Goal: Transaction & Acquisition: Book appointment/travel/reservation

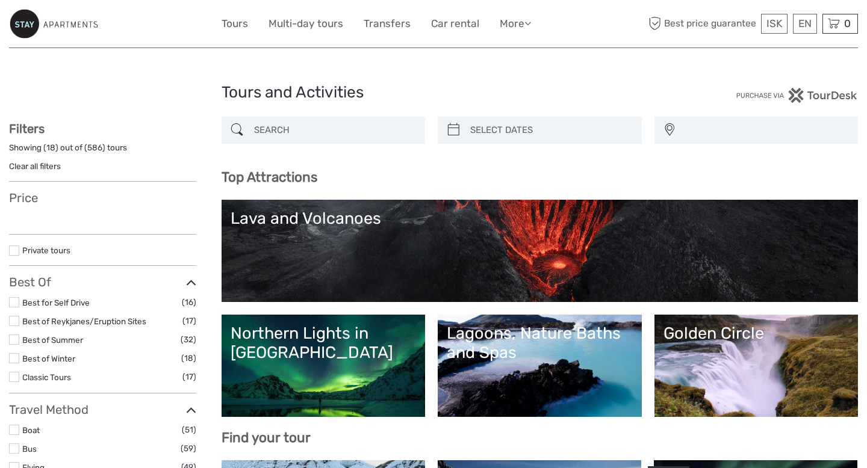
select select
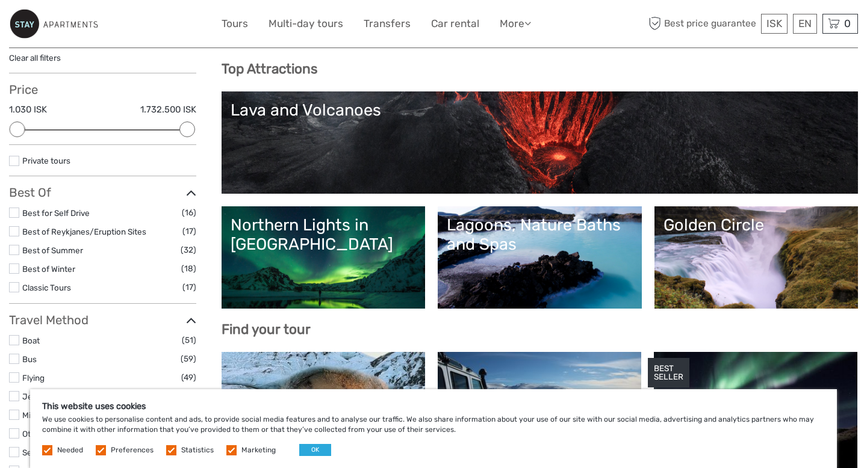
scroll to position [120, 0]
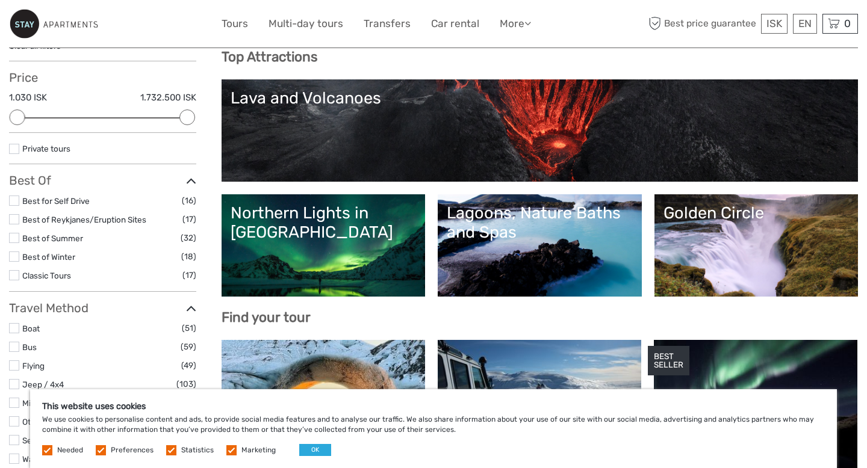
click at [64, 250] on label "Best of Winter" at bounding box center [101, 257] width 159 height 14
click at [0, 0] on input "checkbox" at bounding box center [0, 0] width 0 height 0
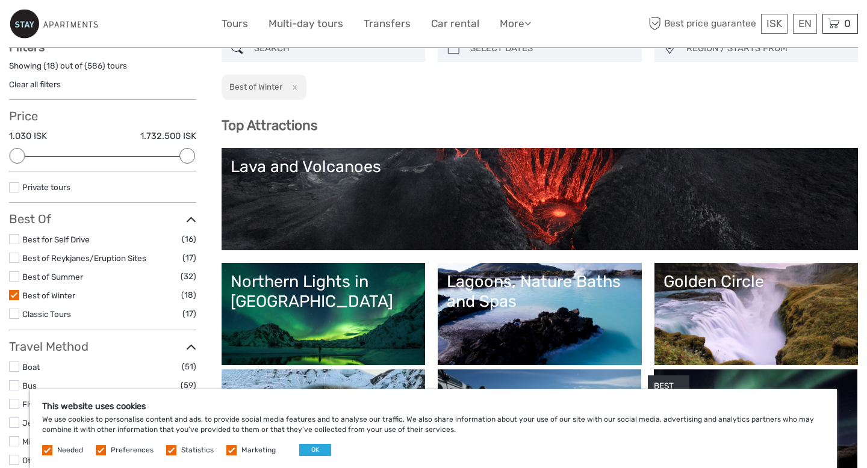
scroll to position [72, 0]
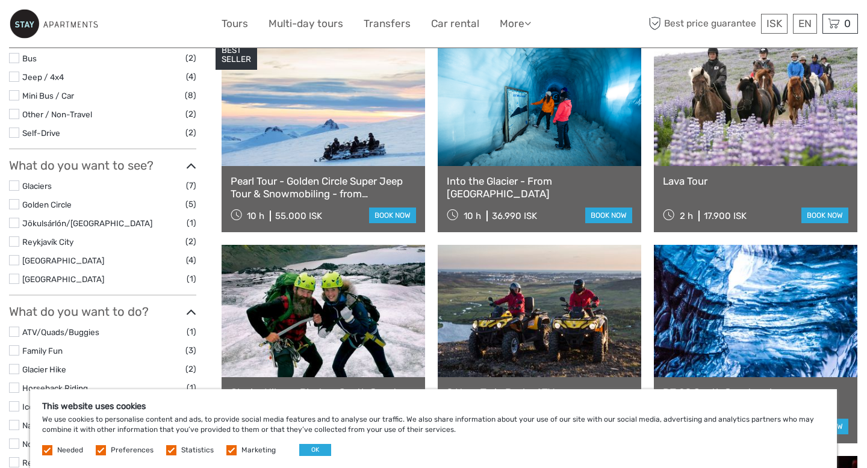
scroll to position [373, 0]
click at [793, 146] on link at bounding box center [755, 99] width 203 height 132
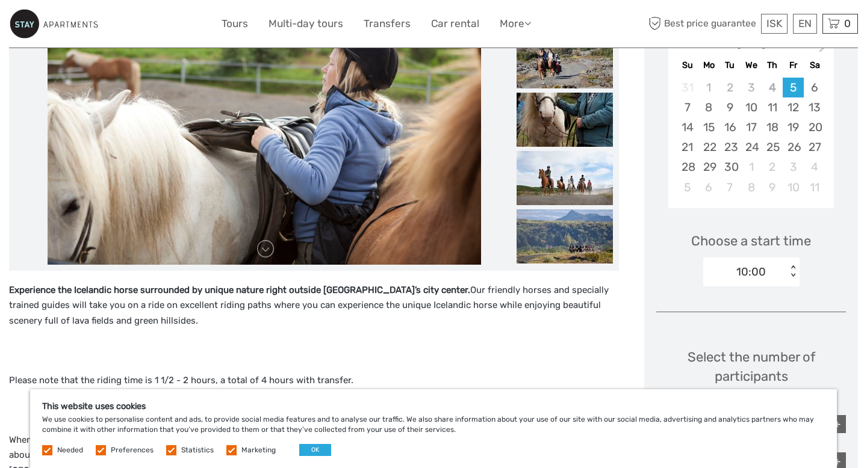
scroll to position [163, 0]
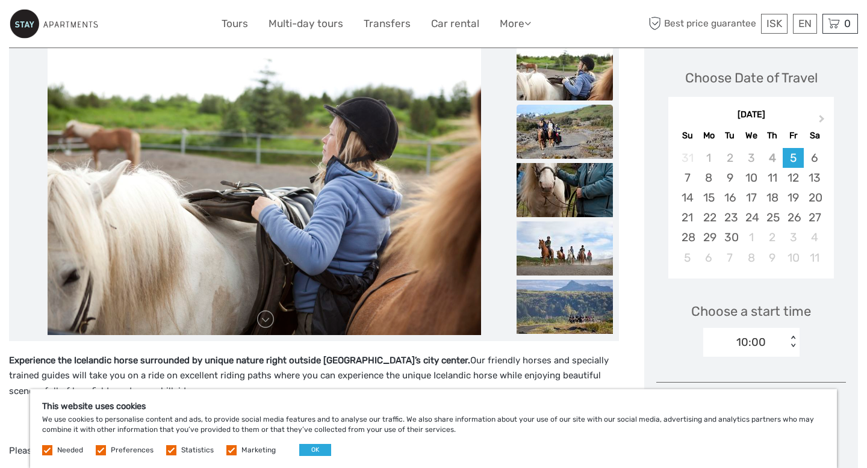
click at [537, 119] on img at bounding box center [564, 132] width 96 height 54
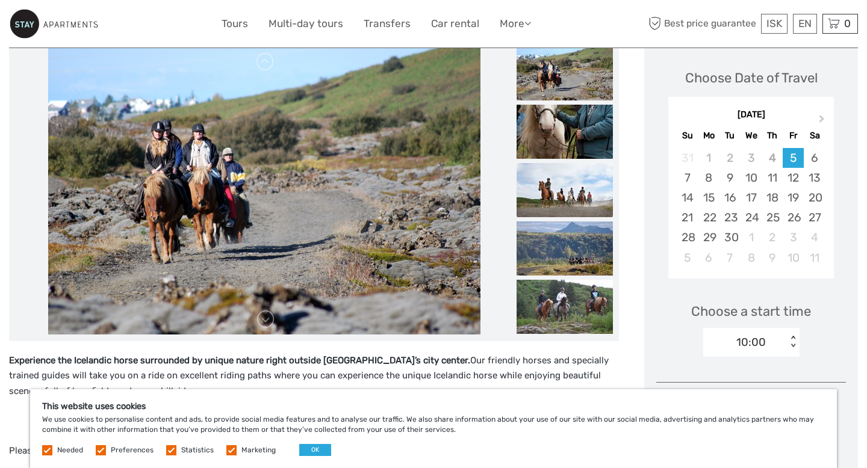
click at [549, 176] on img at bounding box center [564, 190] width 96 height 54
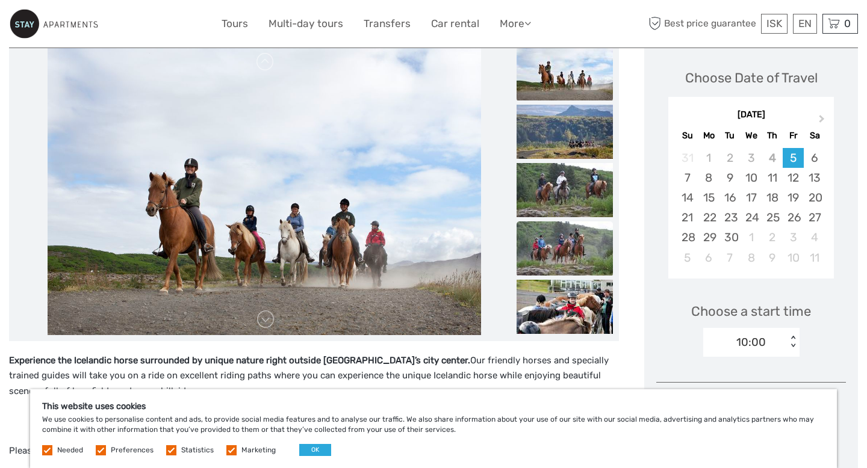
click at [553, 228] on img at bounding box center [564, 248] width 96 height 54
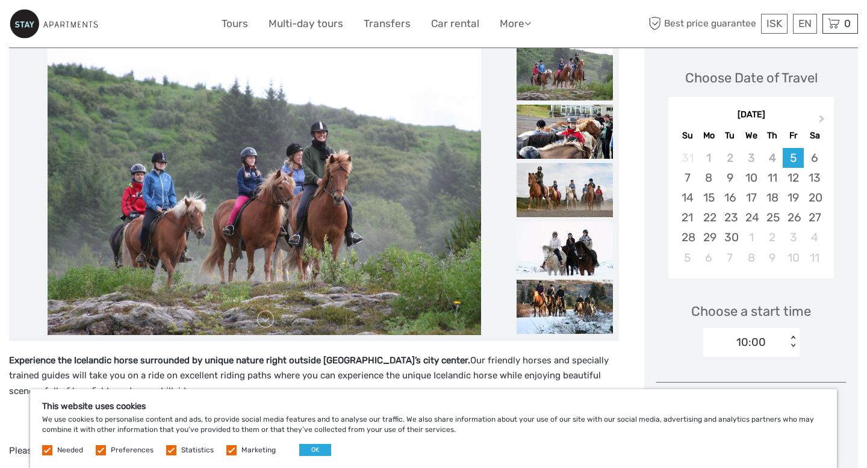
click at [554, 246] on img at bounding box center [564, 248] width 96 height 54
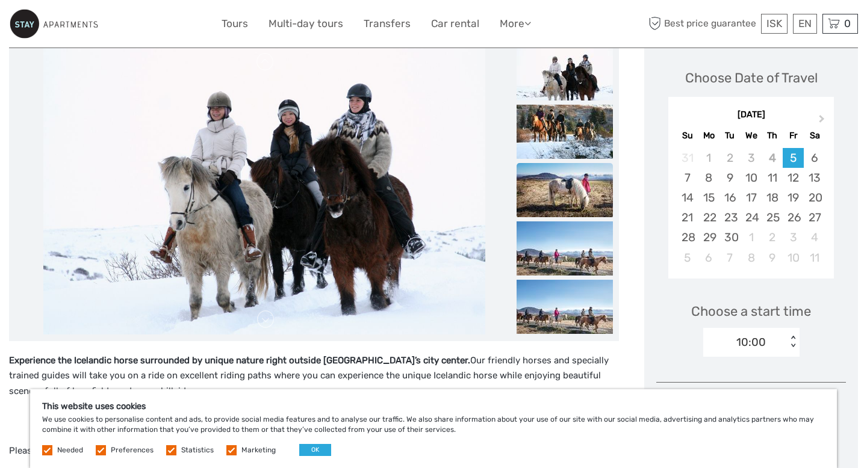
click at [559, 196] on img at bounding box center [564, 190] width 96 height 54
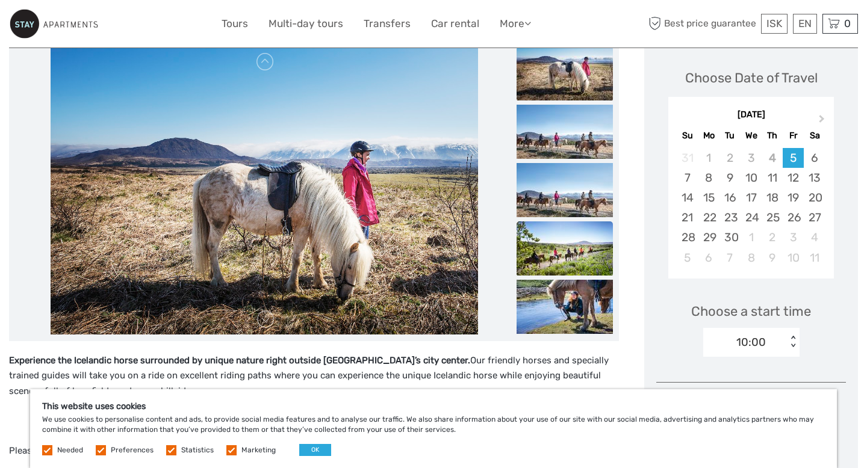
click at [559, 240] on img at bounding box center [564, 248] width 96 height 54
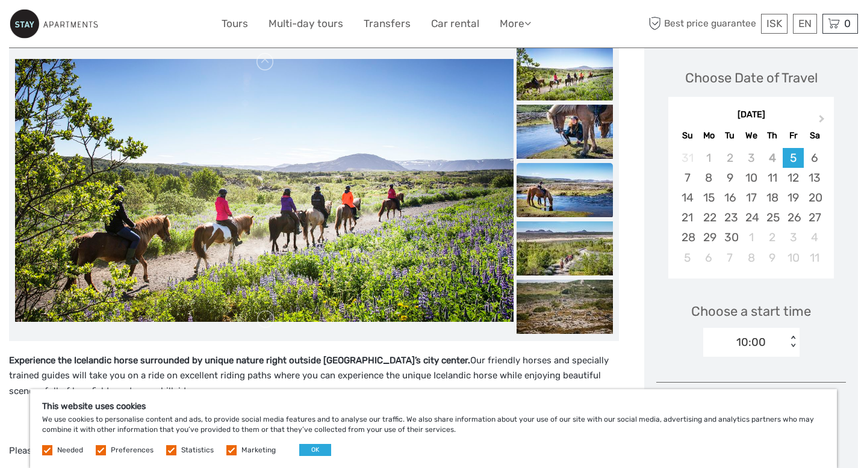
click at [566, 166] on img at bounding box center [564, 190] width 96 height 54
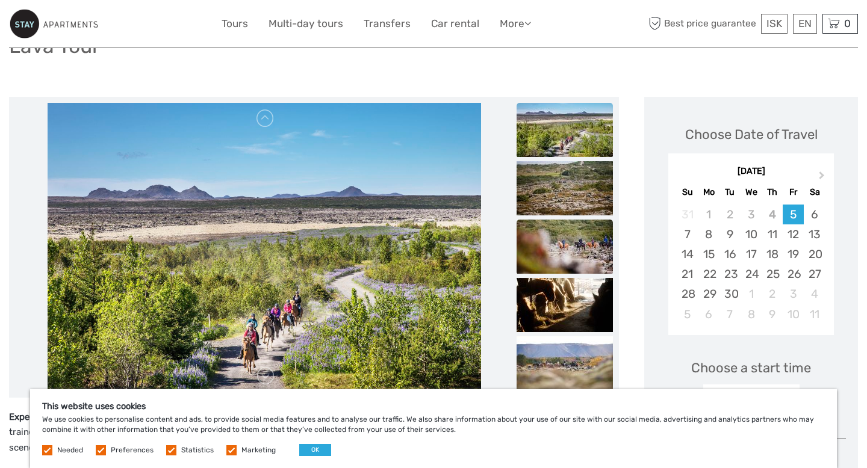
scroll to position [0, 0]
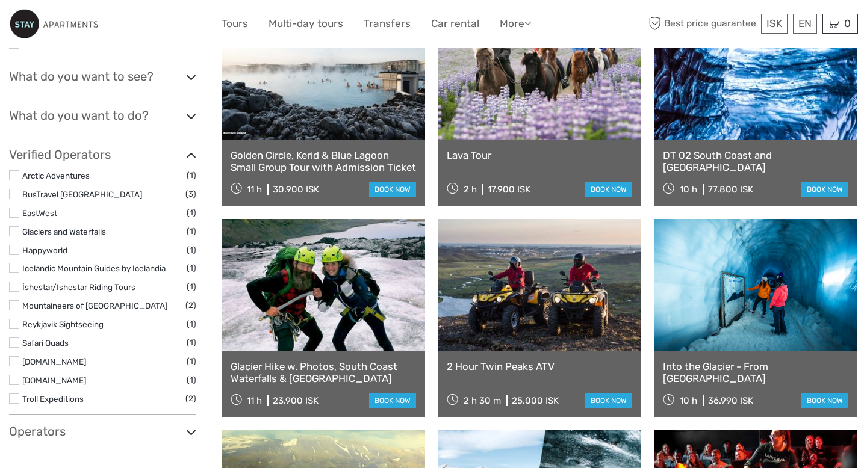
scroll to position [373, 0]
select select
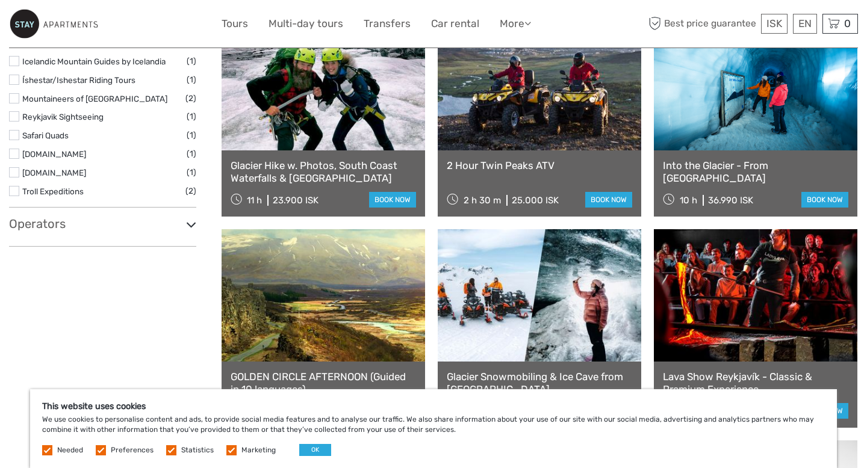
scroll to position [585, 0]
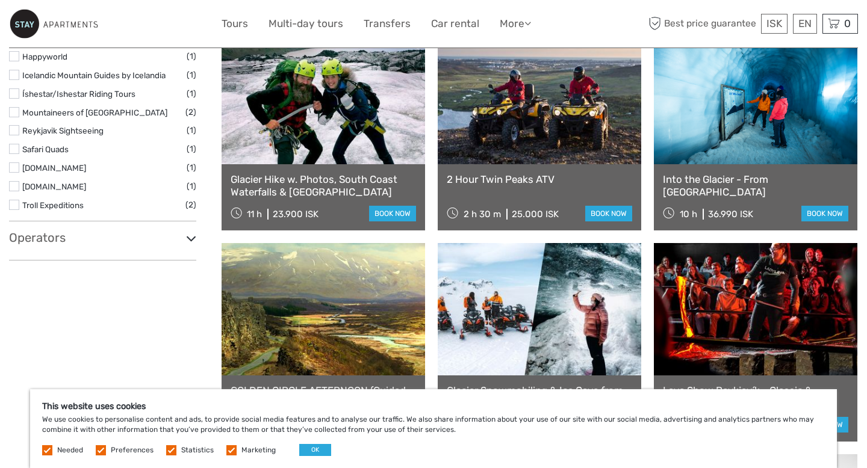
click at [597, 158] on link at bounding box center [539, 98] width 203 height 132
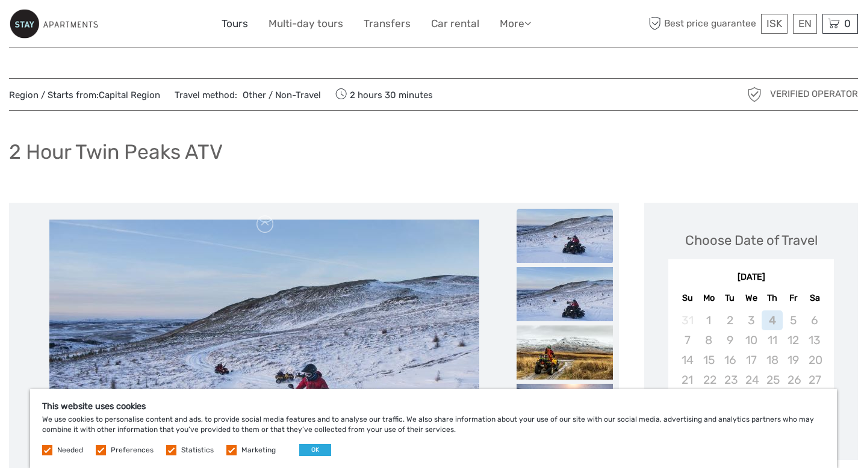
click at [235, 26] on link "Tours" at bounding box center [234, 23] width 26 height 17
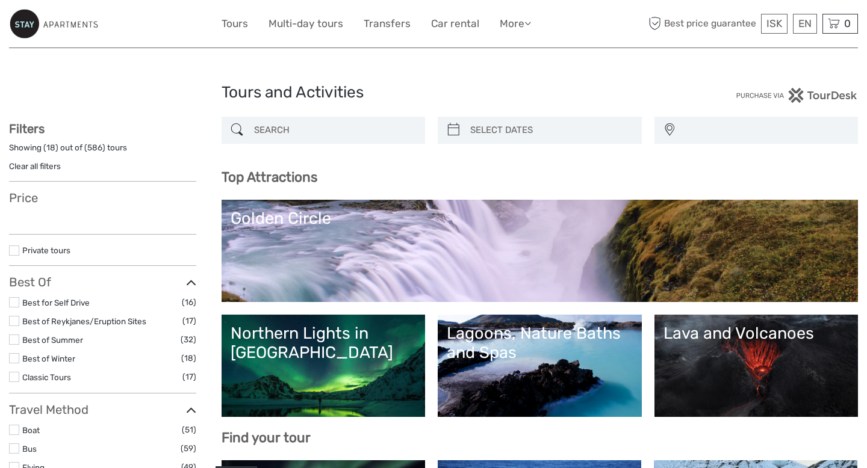
select select
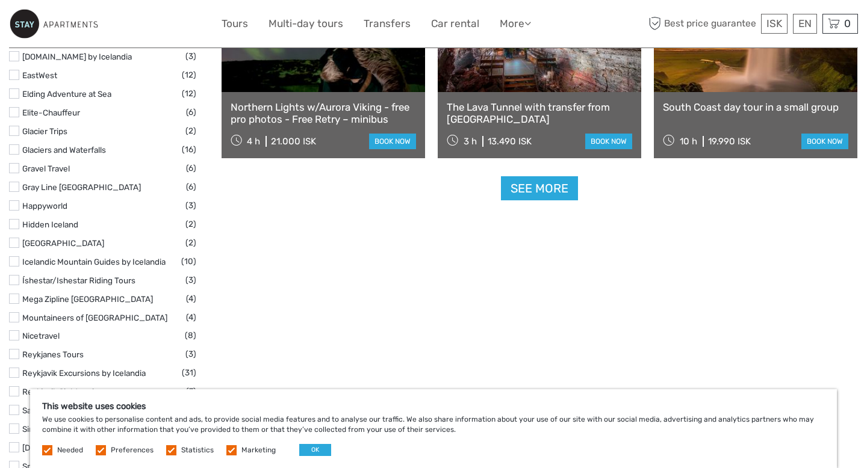
scroll to position [1565, 0]
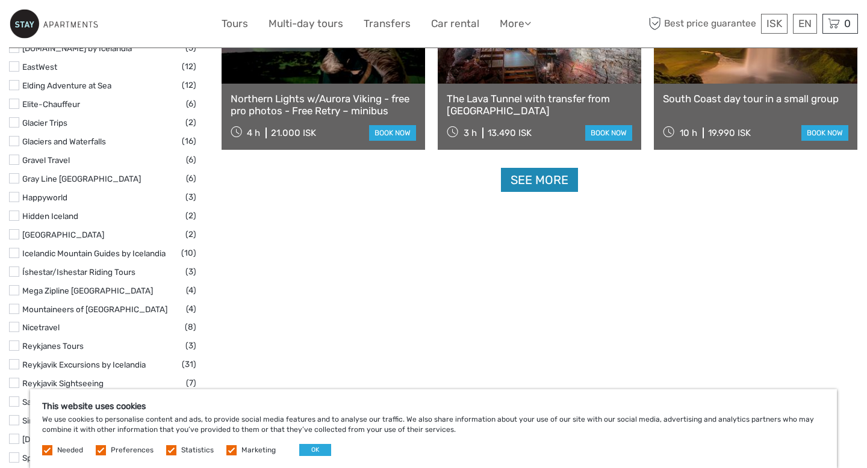
click at [530, 181] on link "See more" at bounding box center [539, 180] width 77 height 25
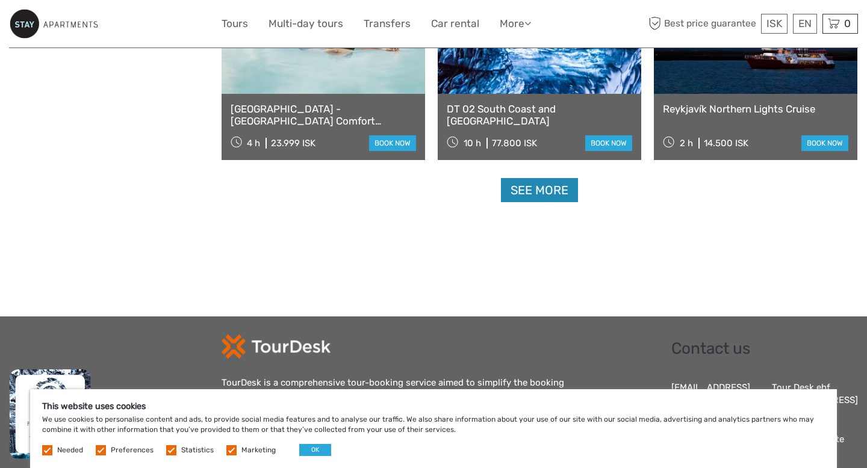
scroll to position [2504, 0]
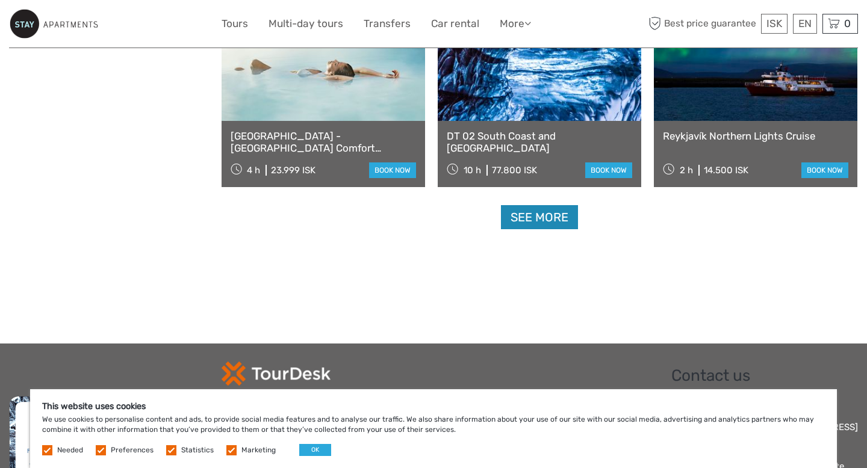
click at [520, 217] on link "See more" at bounding box center [539, 217] width 77 height 25
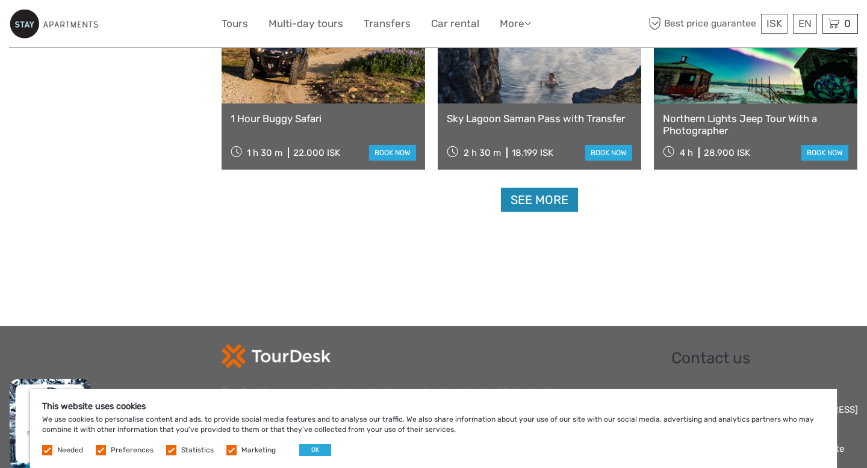
scroll to position [3799, 0]
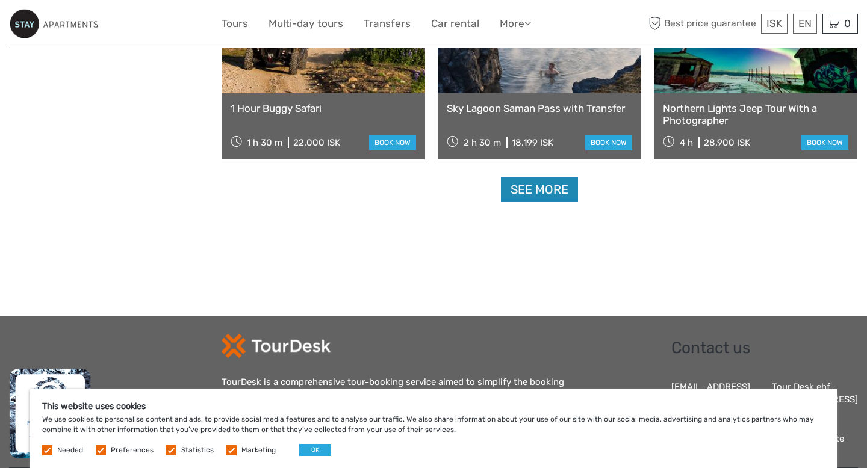
click at [532, 200] on link "See more" at bounding box center [539, 190] width 77 height 25
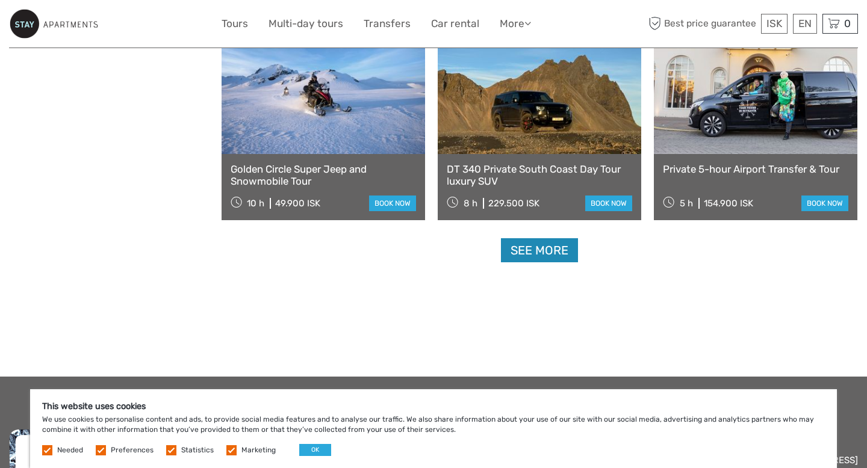
scroll to position [5016, 0]
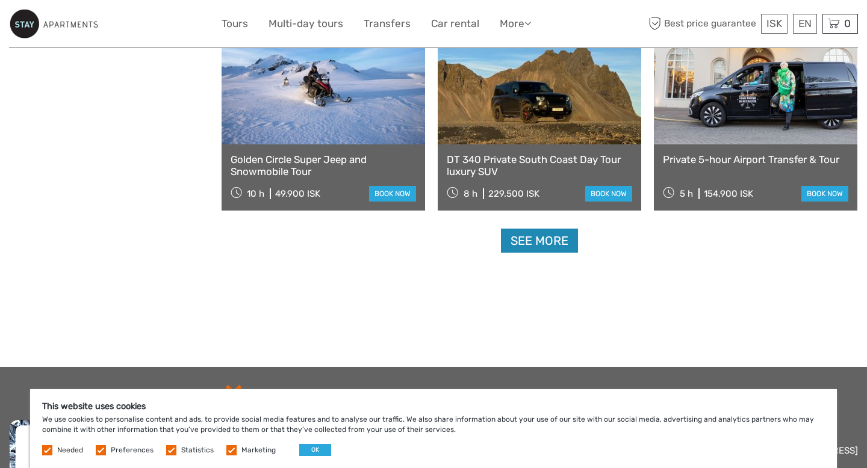
click at [520, 242] on link "See more" at bounding box center [539, 241] width 77 height 25
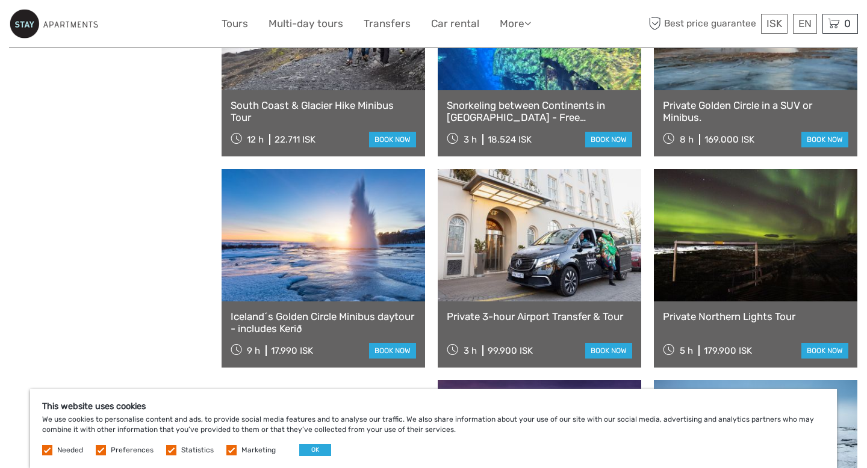
scroll to position [5202, 0]
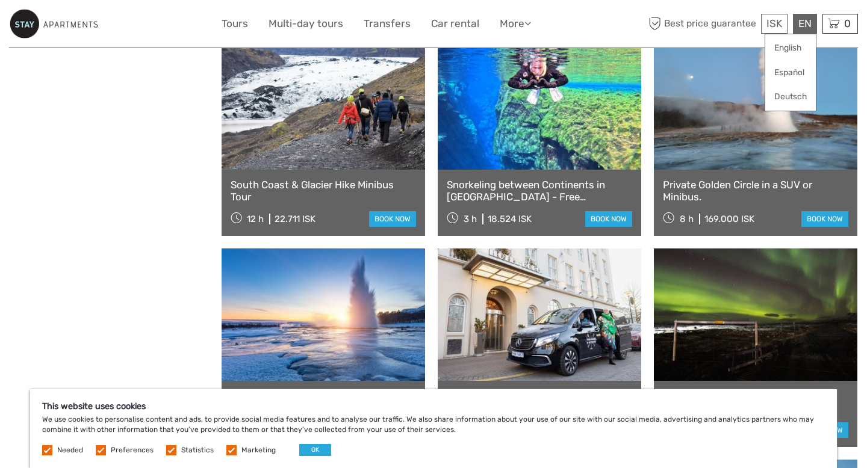
click at [811, 22] on div "EN English Español Deutsch" at bounding box center [805, 24] width 24 height 20
click at [791, 51] on link "English" at bounding box center [790, 48] width 51 height 22
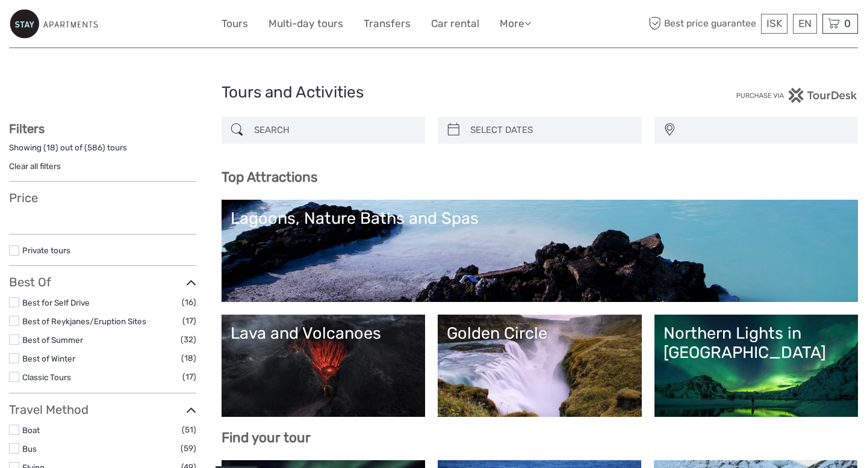
select select
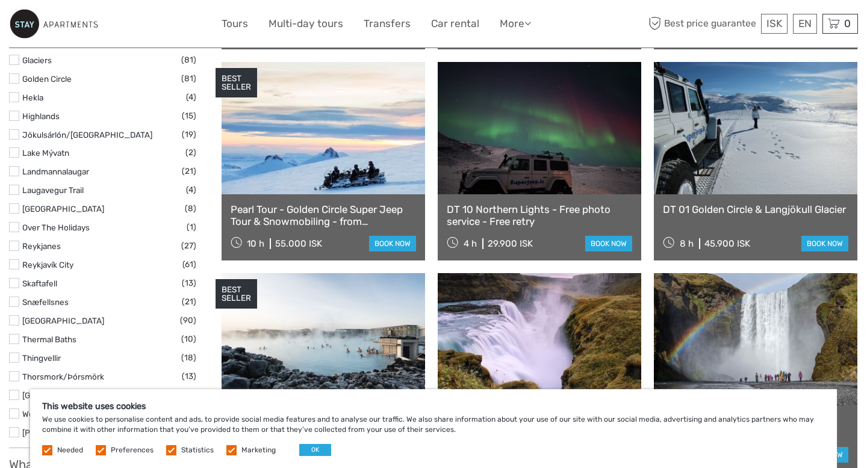
scroll to position [610, 0]
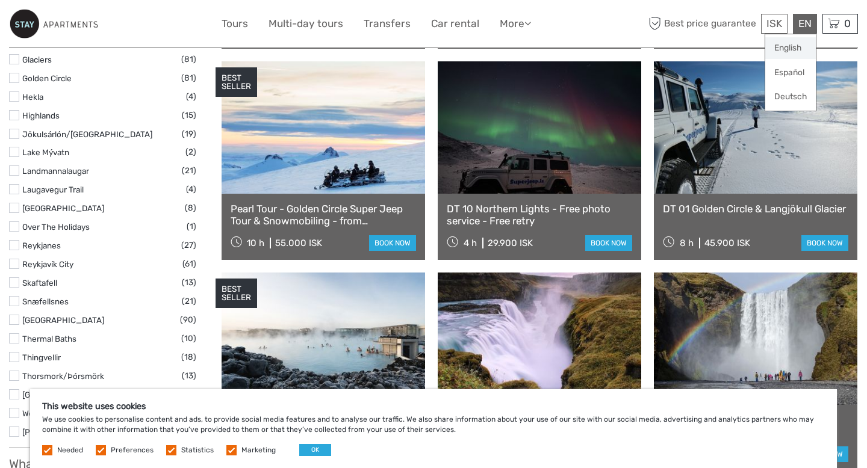
click at [792, 52] on link "English" at bounding box center [790, 48] width 51 height 22
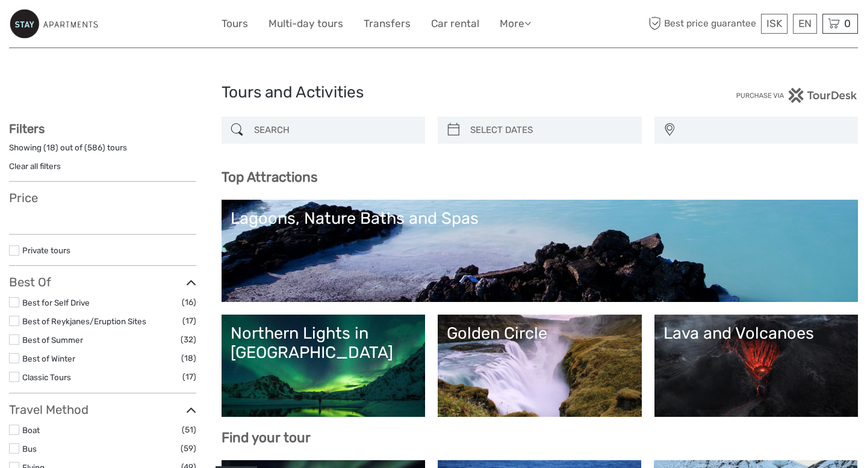
select select
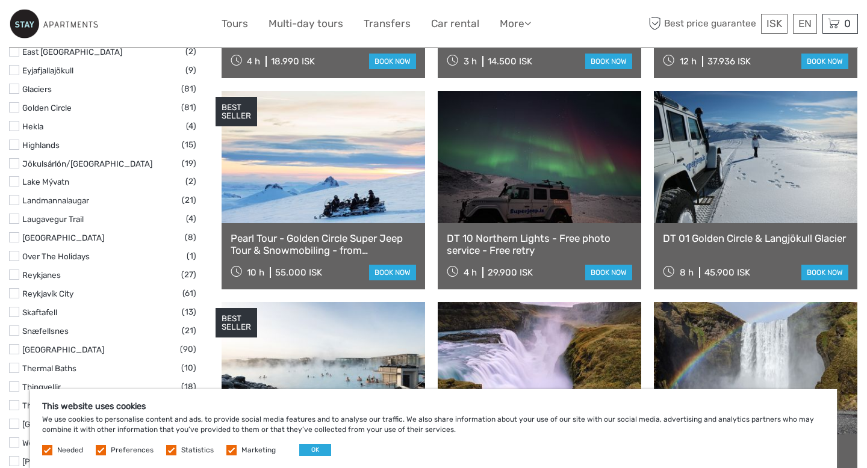
scroll to position [583, 0]
